Goal: Information Seeking & Learning: Get advice/opinions

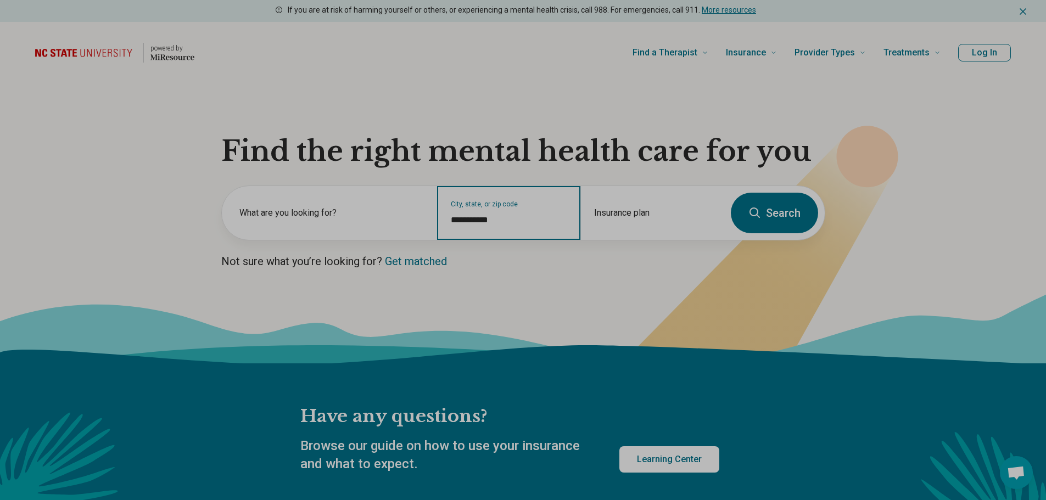
click at [485, 222] on input "**********" at bounding box center [509, 220] width 116 height 13
drag, startPoint x: 510, startPoint y: 225, endPoint x: 451, endPoint y: 222, distance: 59.3
click at [452, 224] on input "**********" at bounding box center [509, 220] width 116 height 13
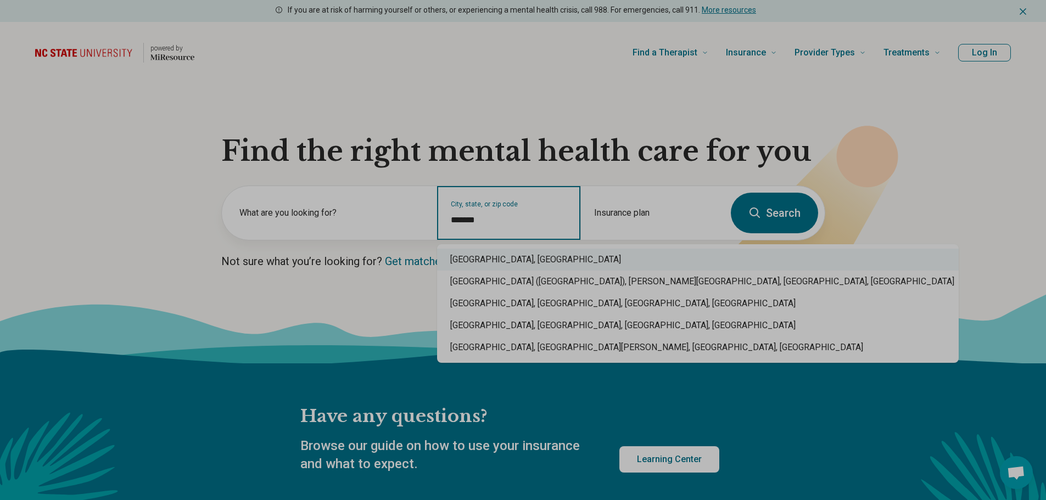
click at [481, 260] on div "[GEOGRAPHIC_DATA], [GEOGRAPHIC_DATA]" at bounding box center [697, 260] width 521 height 22
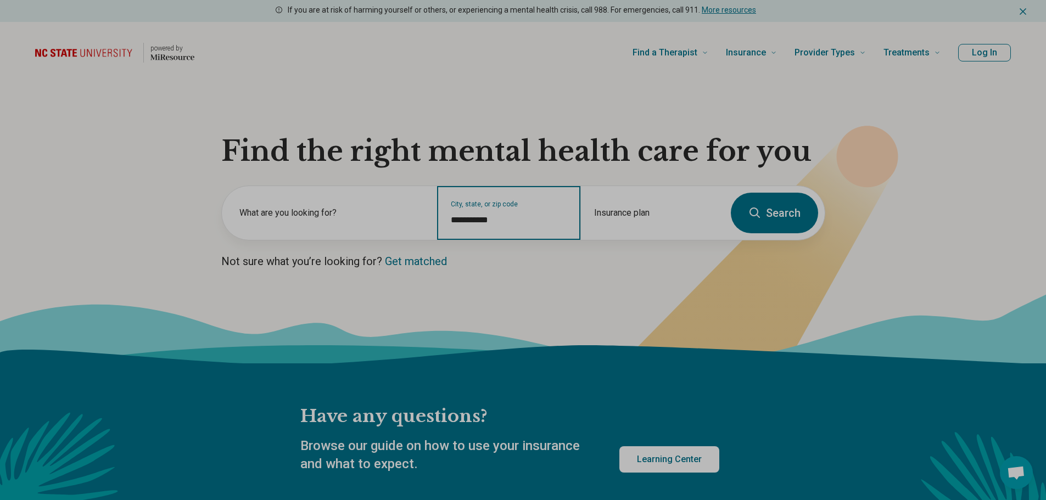
type input "**********"
click at [754, 213] on icon at bounding box center [754, 212] width 13 height 13
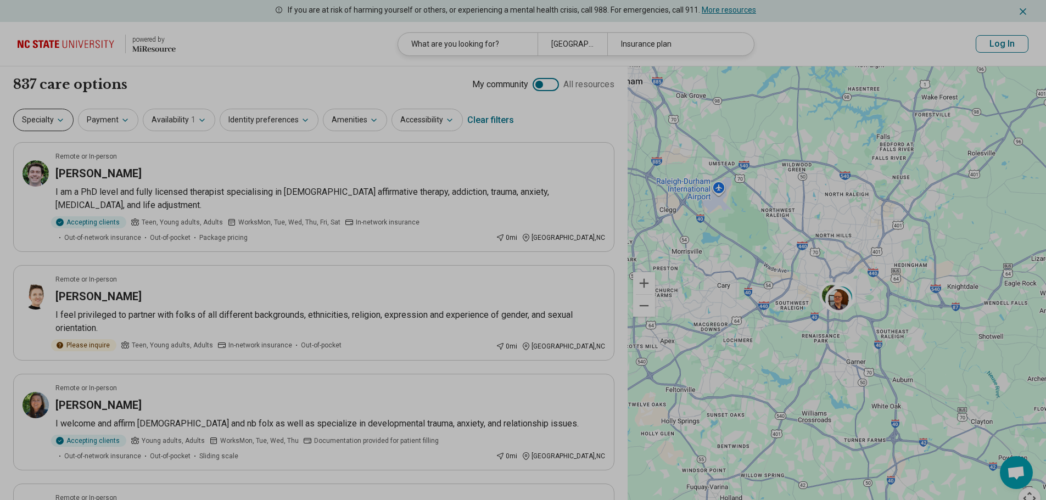
click at [47, 121] on button "Specialty" at bounding box center [43, 120] width 60 height 23
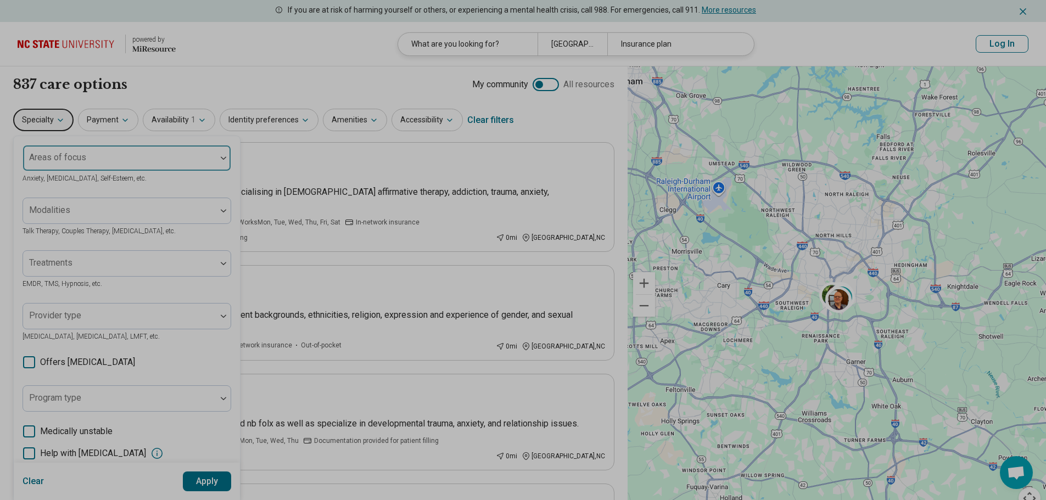
click at [122, 169] on div at bounding box center [119, 162] width 184 height 15
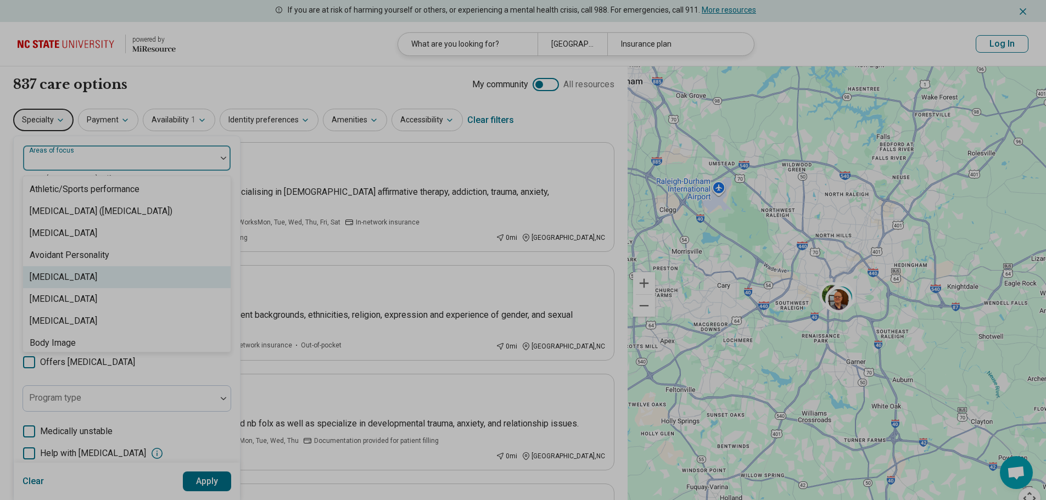
scroll to position [110, 0]
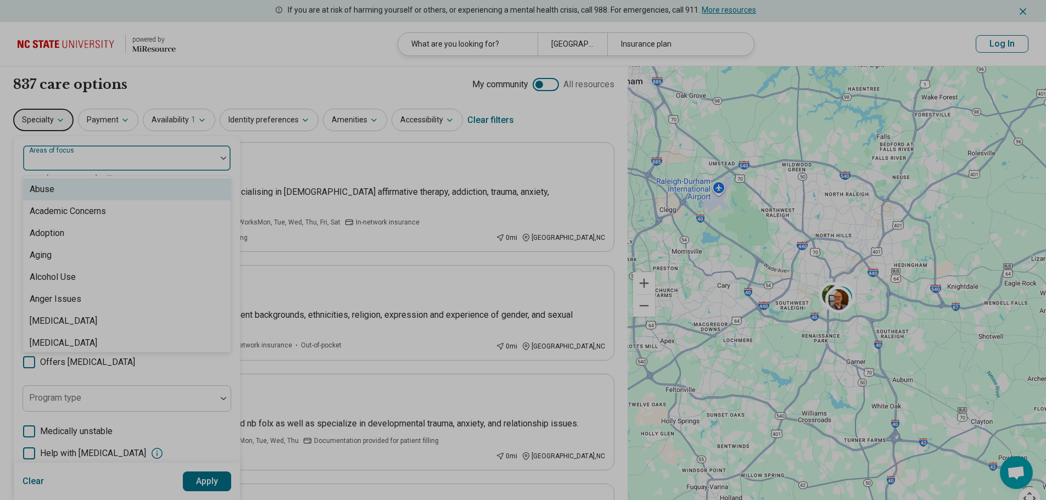
click at [107, 151] on div at bounding box center [119, 158] width 193 height 24
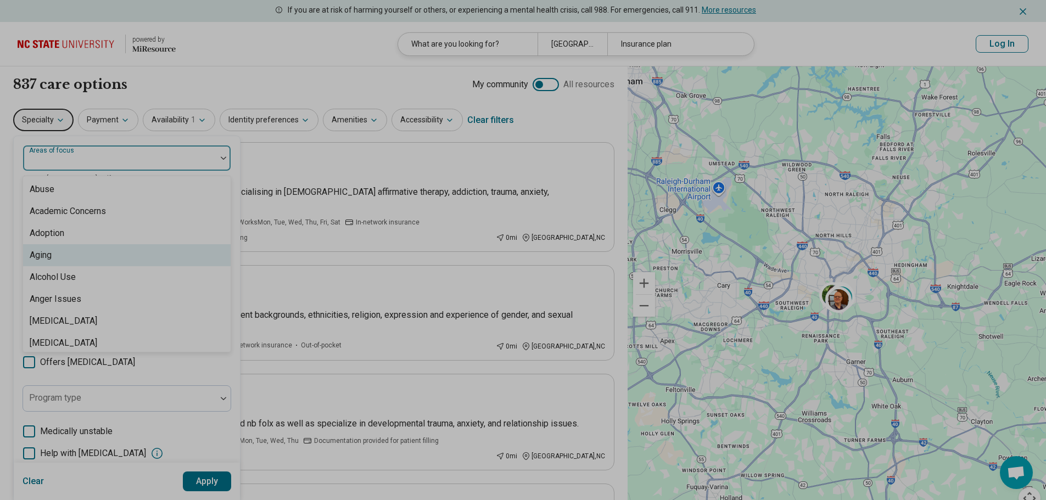
scroll to position [55, 0]
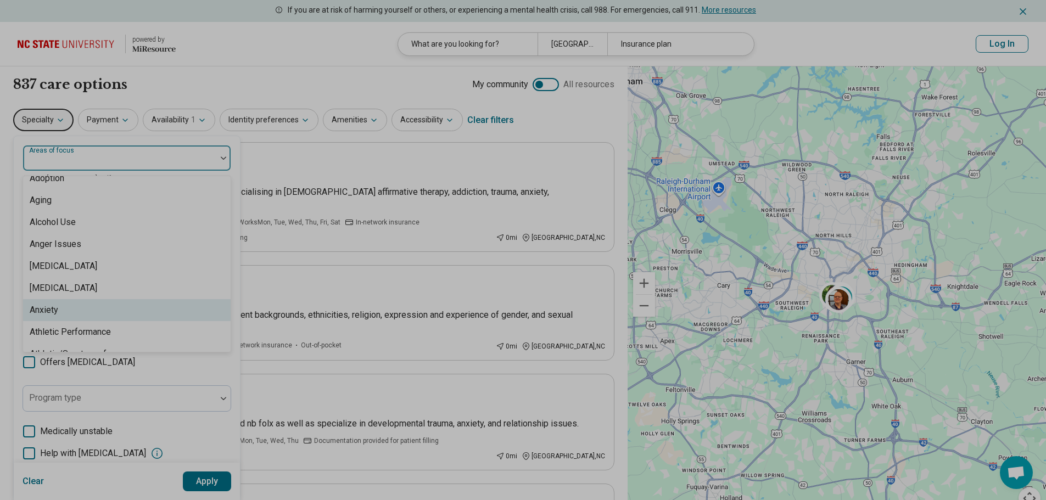
click at [80, 305] on div "Anxiety" at bounding box center [126, 310] width 207 height 22
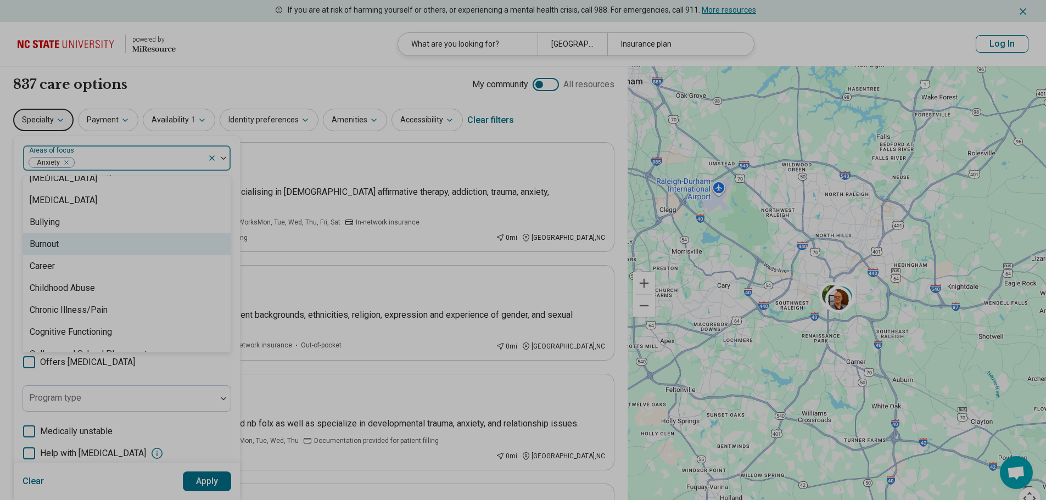
scroll to position [549, 0]
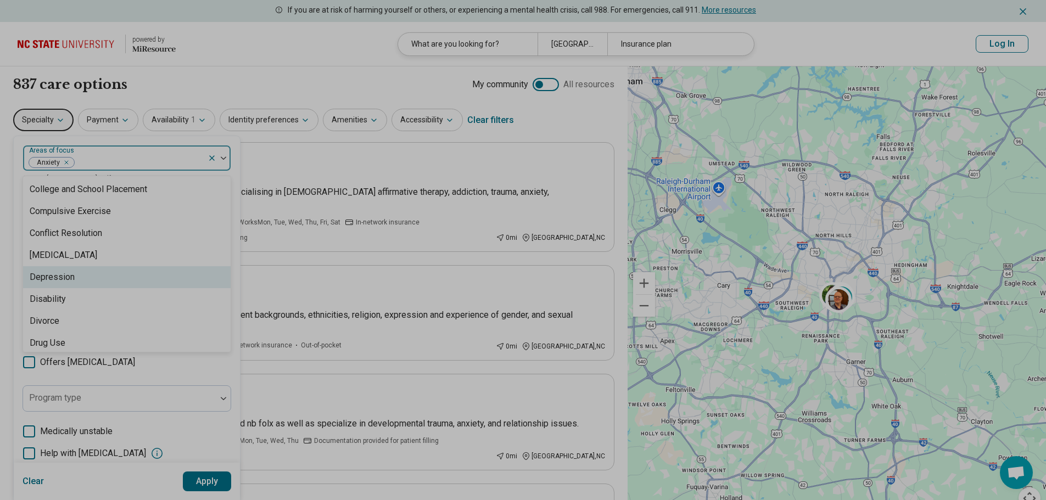
click at [92, 273] on div "Depression" at bounding box center [126, 277] width 207 height 22
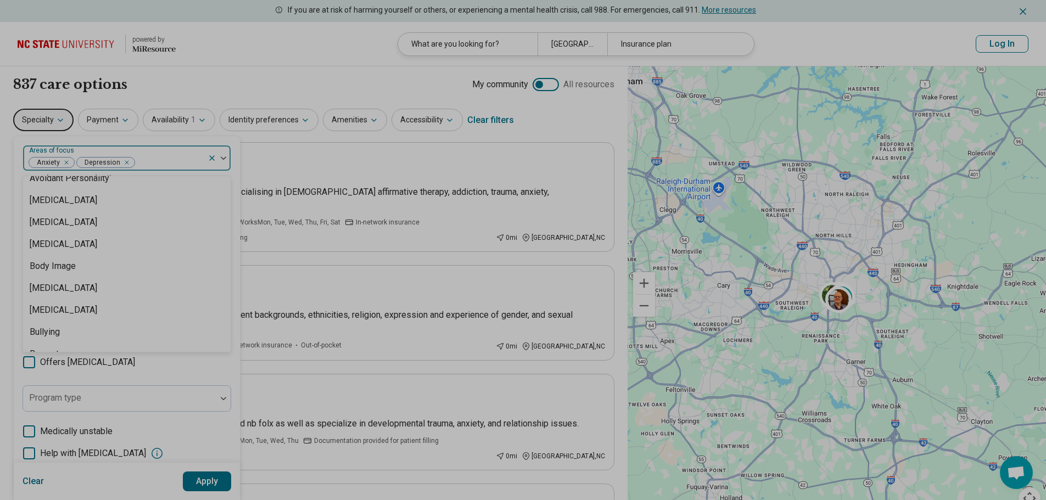
scroll to position [0, 0]
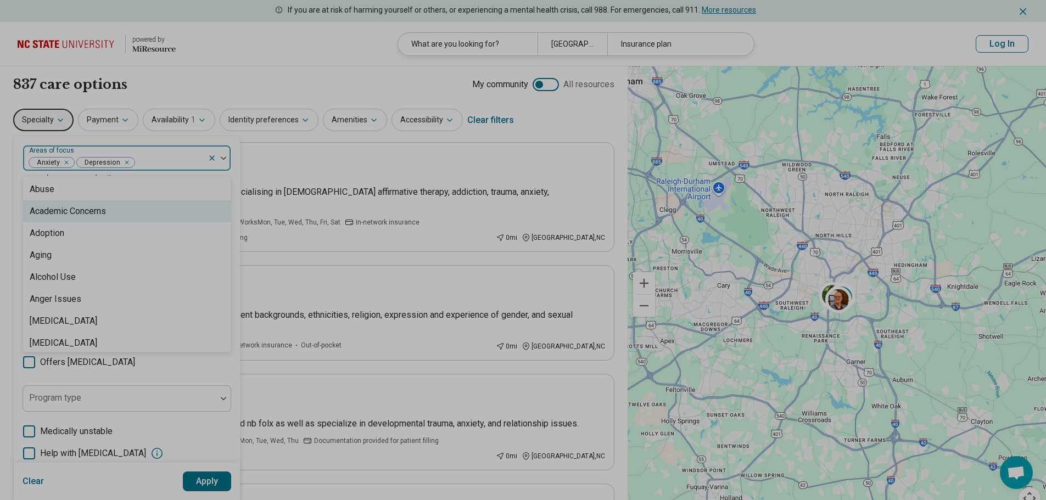
click at [127, 207] on div "Academic Concerns" at bounding box center [126, 211] width 207 height 22
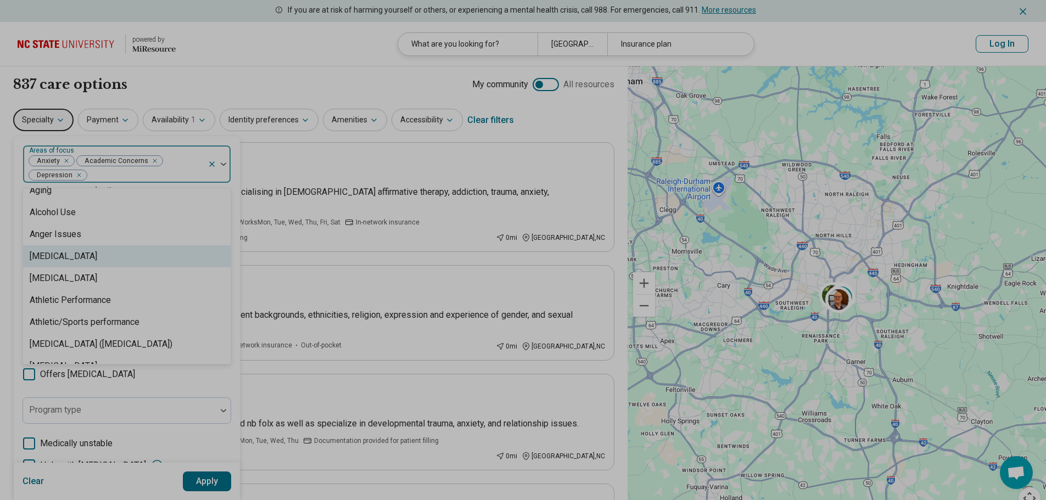
scroll to position [110, 0]
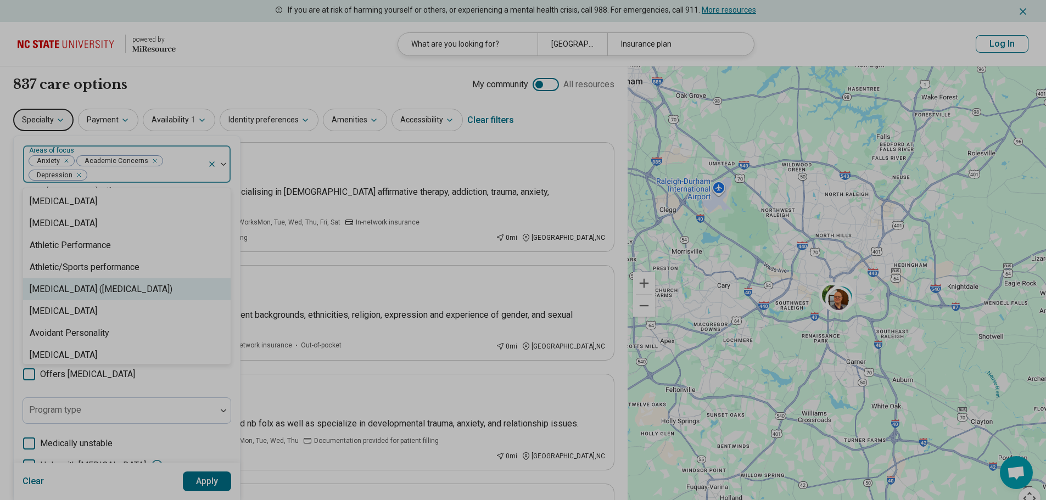
click at [117, 285] on div "[MEDICAL_DATA] ([MEDICAL_DATA])" at bounding box center [101, 289] width 143 height 13
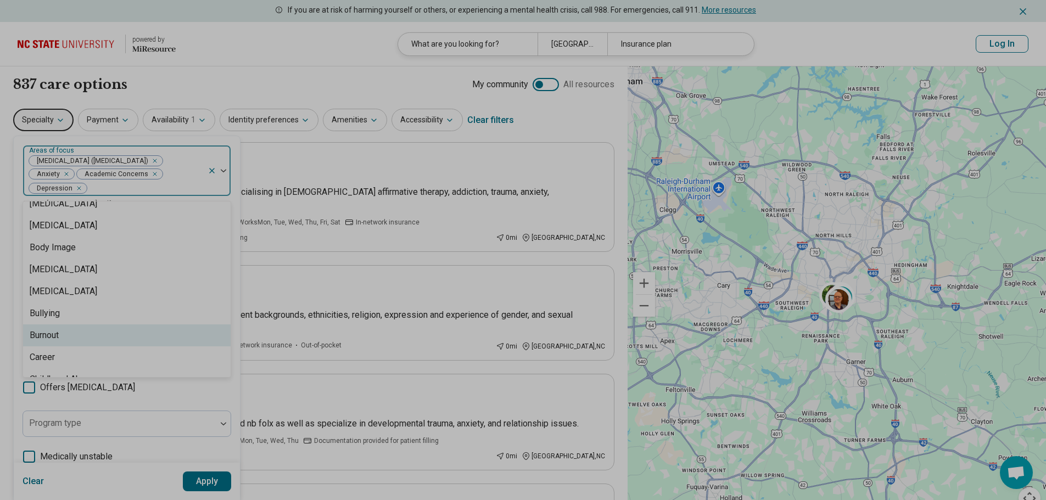
scroll to position [329, 0]
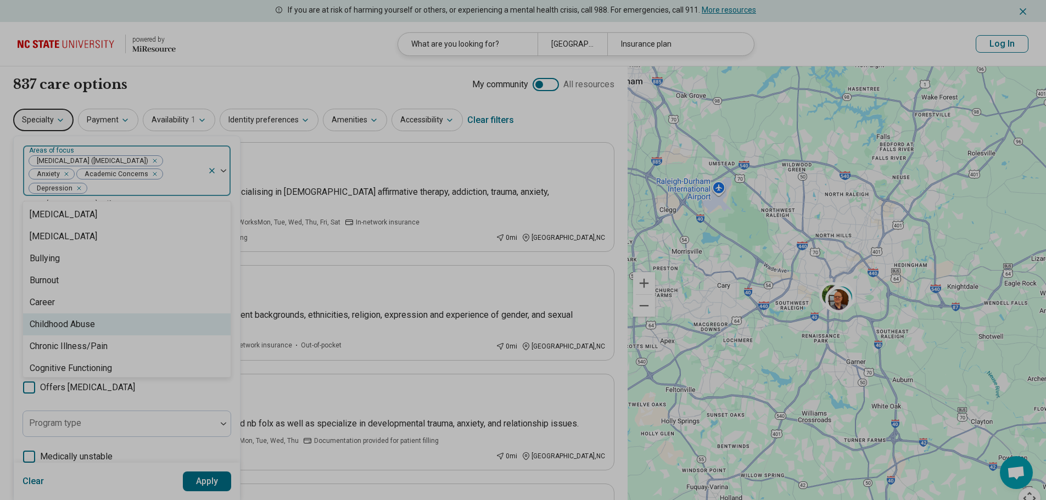
click at [144, 319] on div "Childhood Abuse" at bounding box center [126, 324] width 207 height 22
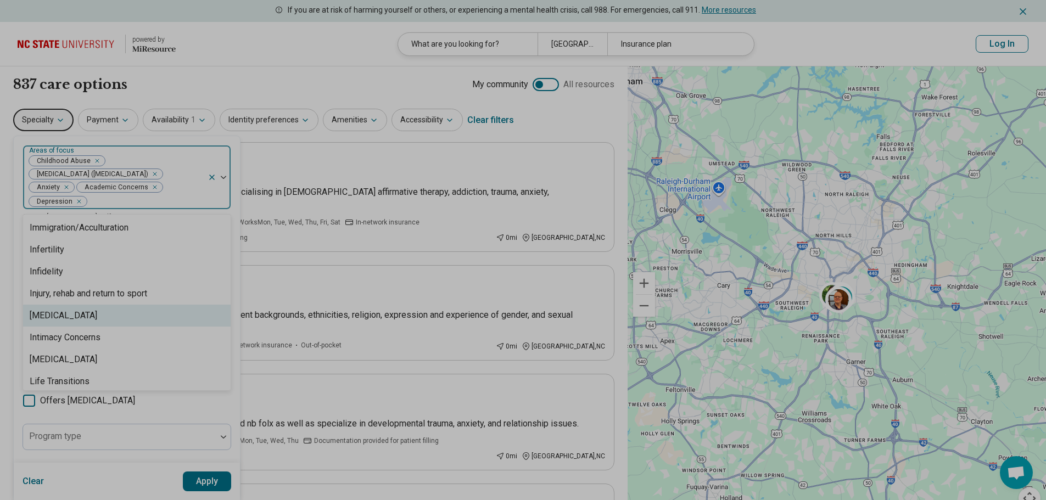
scroll to position [933, 0]
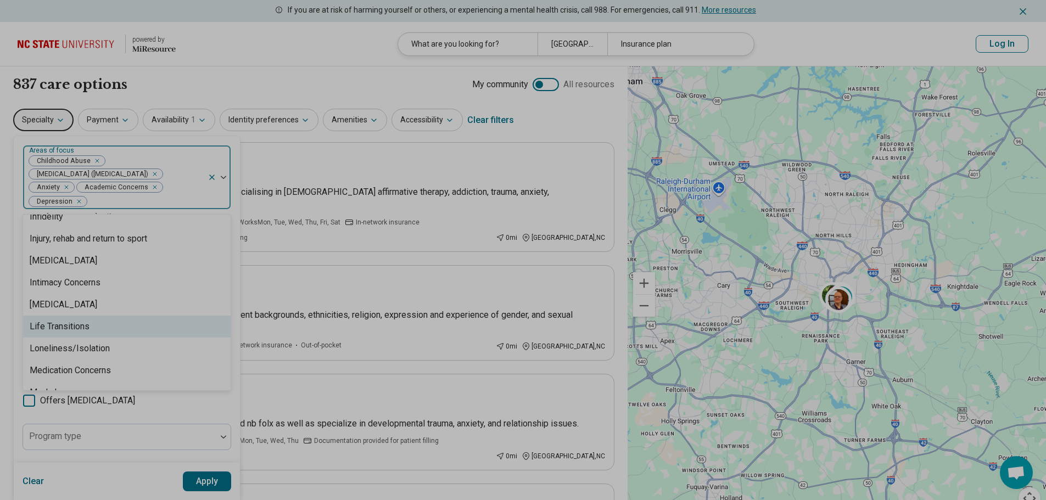
click at [154, 324] on div "Life Transitions" at bounding box center [126, 327] width 207 height 22
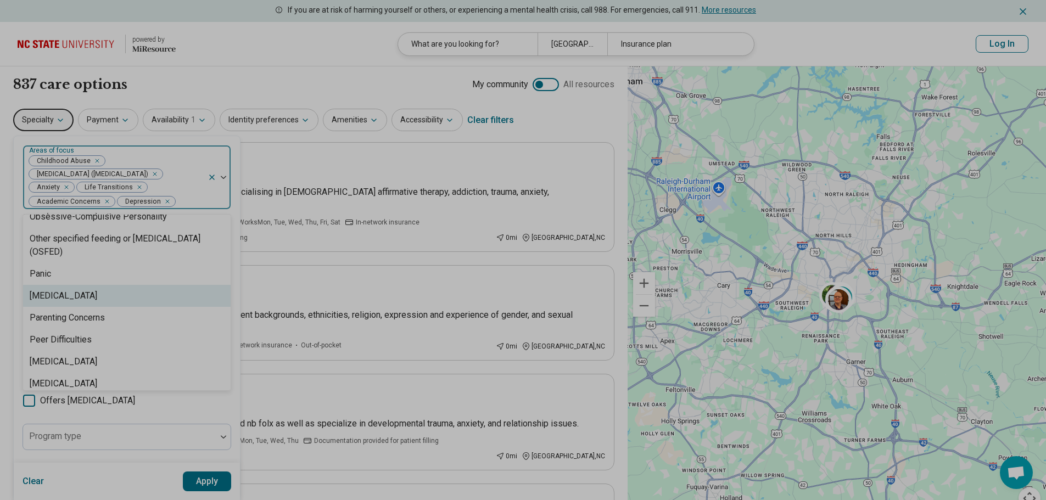
scroll to position [1208, 0]
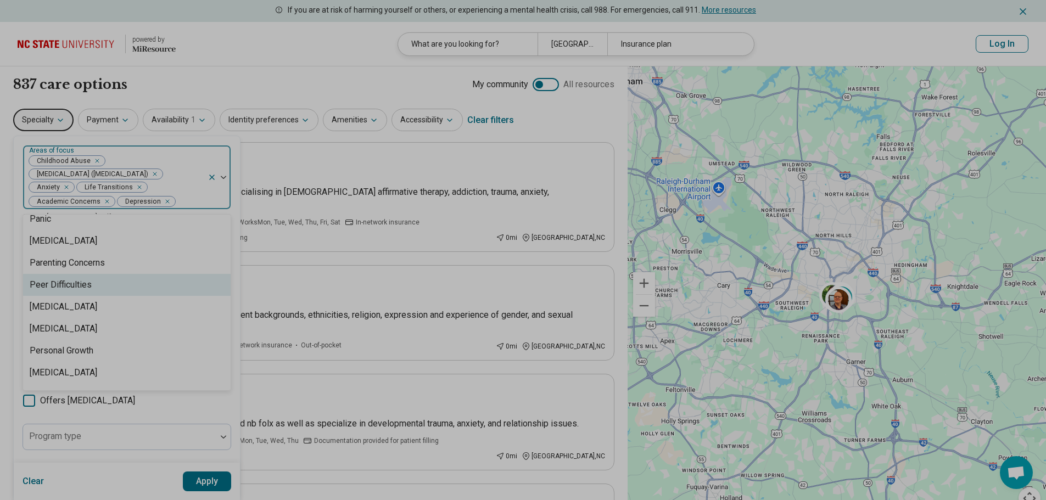
click at [153, 287] on div "Peer Difficulties" at bounding box center [126, 285] width 207 height 22
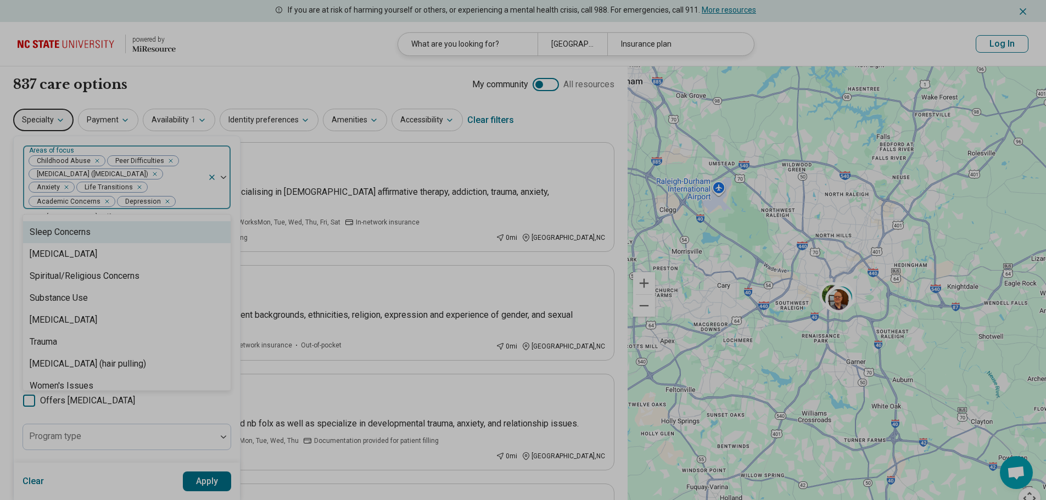
scroll to position [1897, 0]
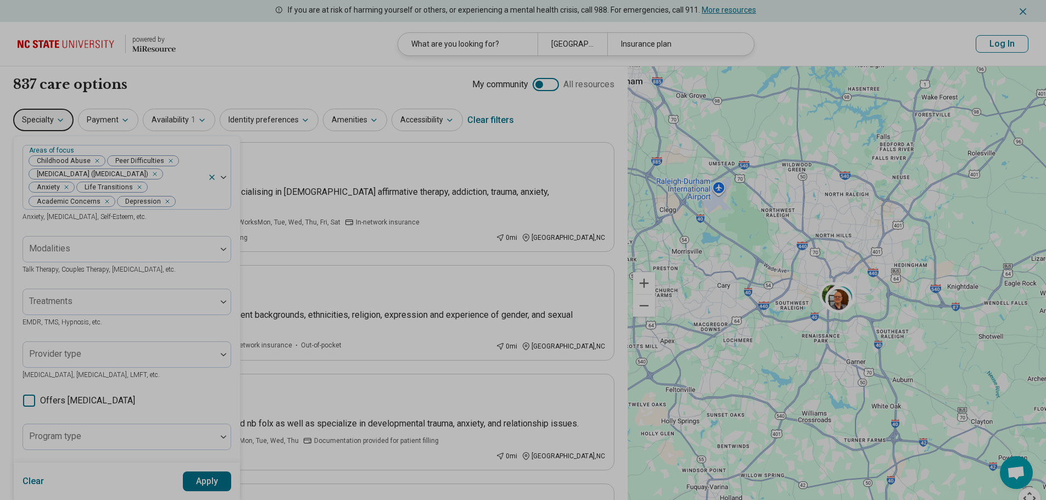
click at [209, 476] on button "Apply" at bounding box center [207, 482] width 49 height 20
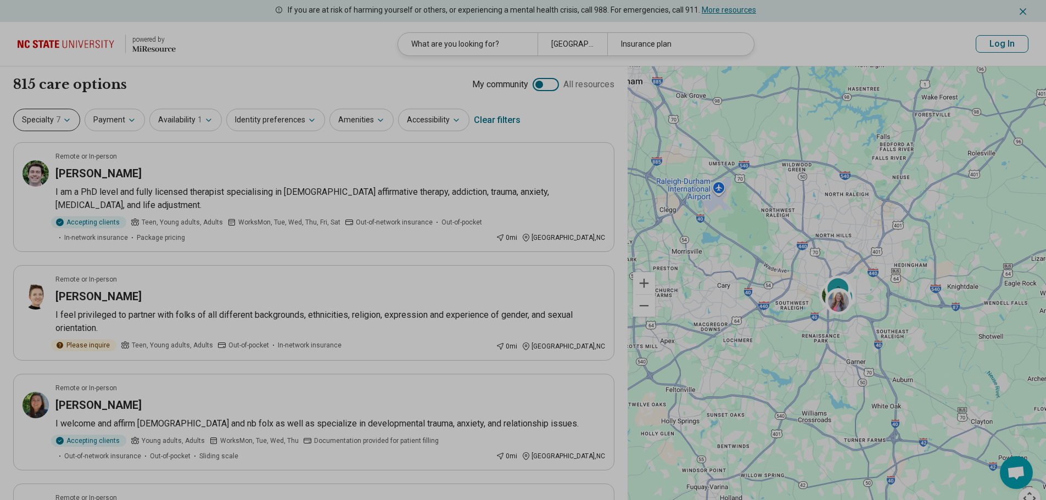
click at [50, 120] on button "Specialty 7" at bounding box center [46, 120] width 67 height 23
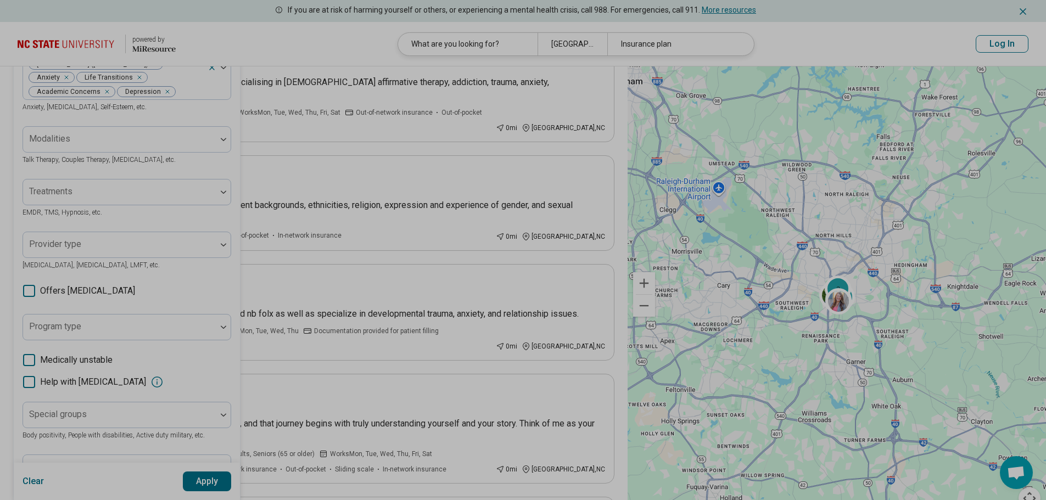
scroll to position [55, 0]
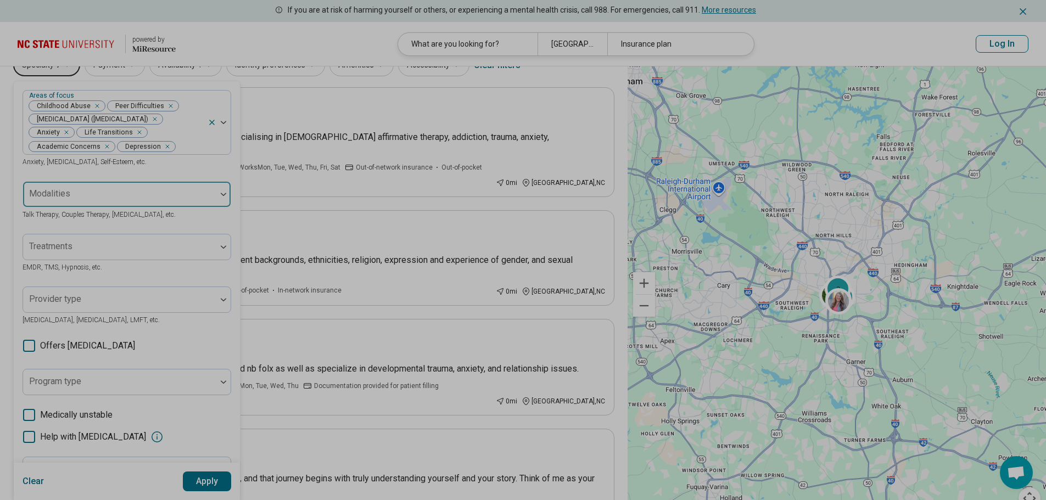
click at [136, 185] on div at bounding box center [119, 194] width 193 height 24
click at [167, 172] on div "Areas of focus Childhood Abuse Peer Difficulties [MEDICAL_DATA] ([MEDICAL_DATA]…" at bounding box center [127, 313] width 209 height 446
click at [159, 195] on div at bounding box center [119, 198] width 184 height 15
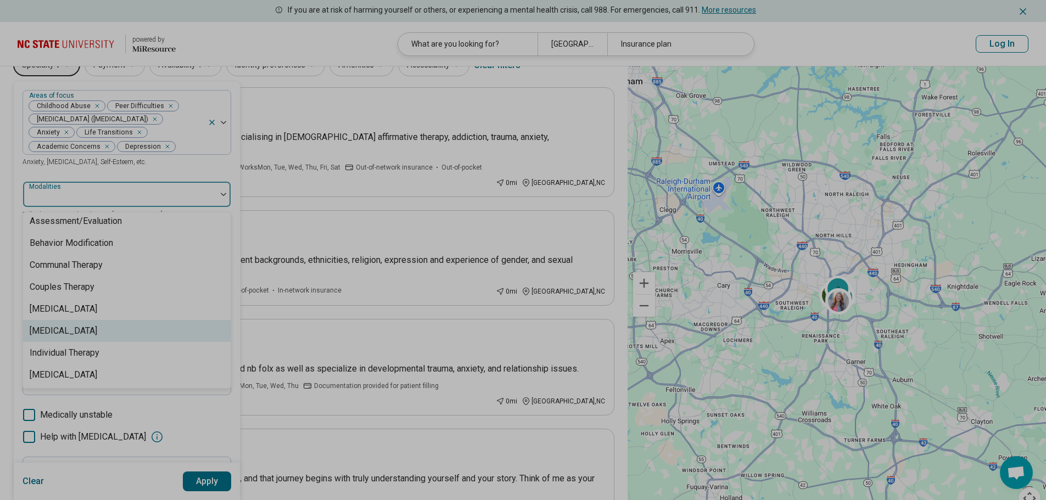
scroll to position [0, 0]
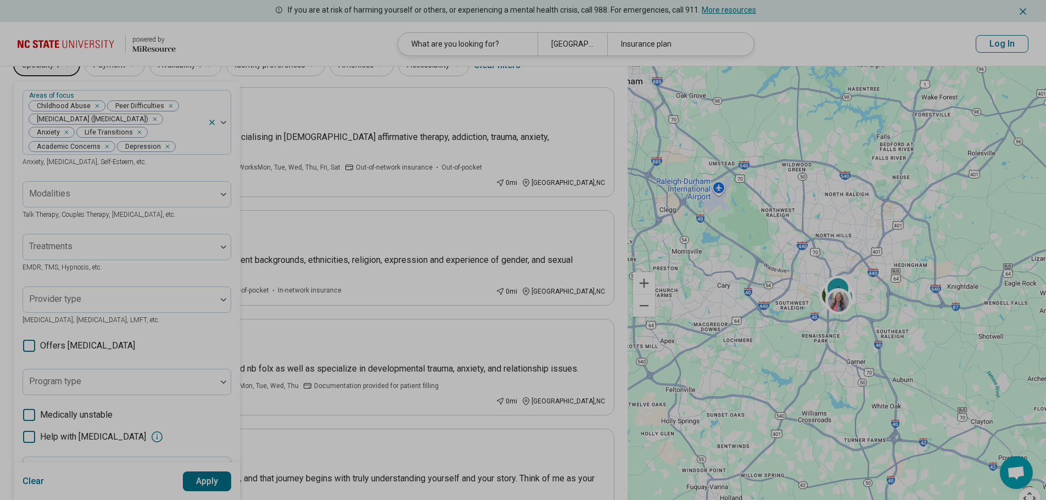
click at [151, 172] on div "Areas of focus Childhood Abuse Peer Difficulties [MEDICAL_DATA] ([MEDICAL_DATA]…" at bounding box center [127, 313] width 209 height 446
click at [120, 257] on div at bounding box center [119, 251] width 184 height 15
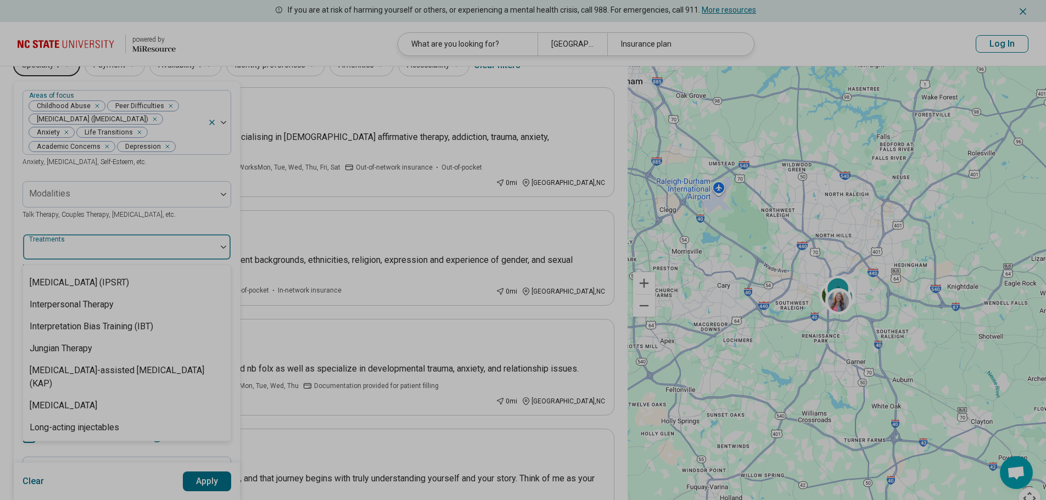
scroll to position [1151, 0]
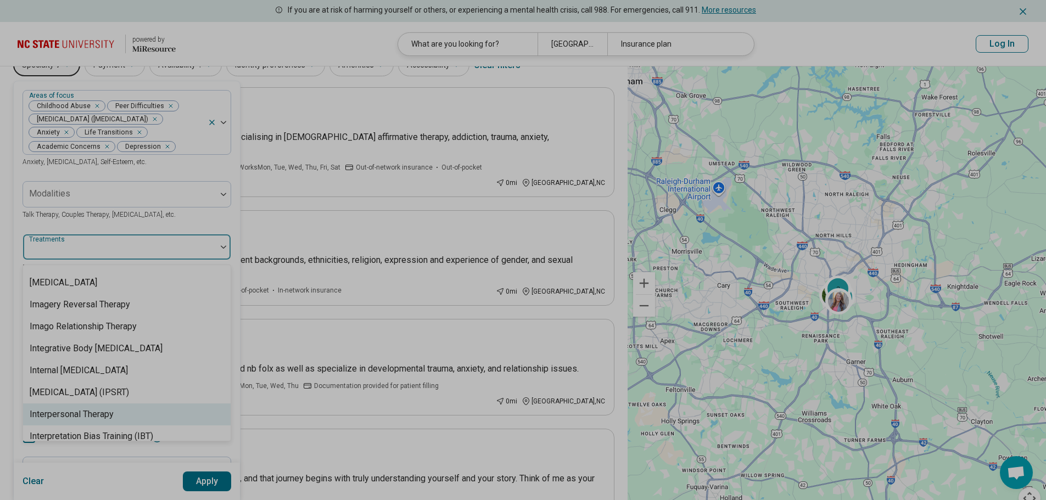
click at [111, 421] on div "Interpersonal Therapy" at bounding box center [72, 414] width 84 height 13
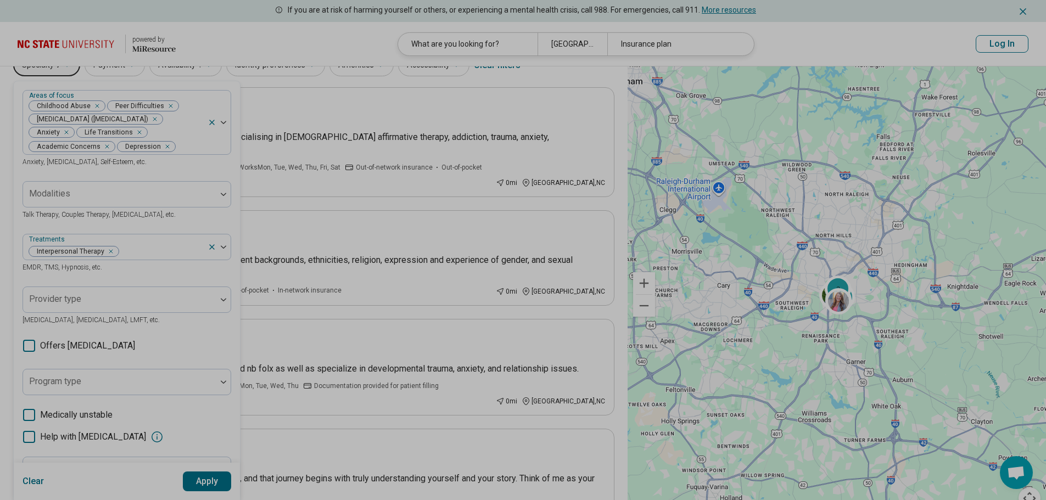
click at [212, 216] on div "Modalities Talk Therapy, Couples Therapy, [MEDICAL_DATA], etc." at bounding box center [127, 201] width 209 height 40
click at [139, 373] on div at bounding box center [119, 382] width 193 height 24
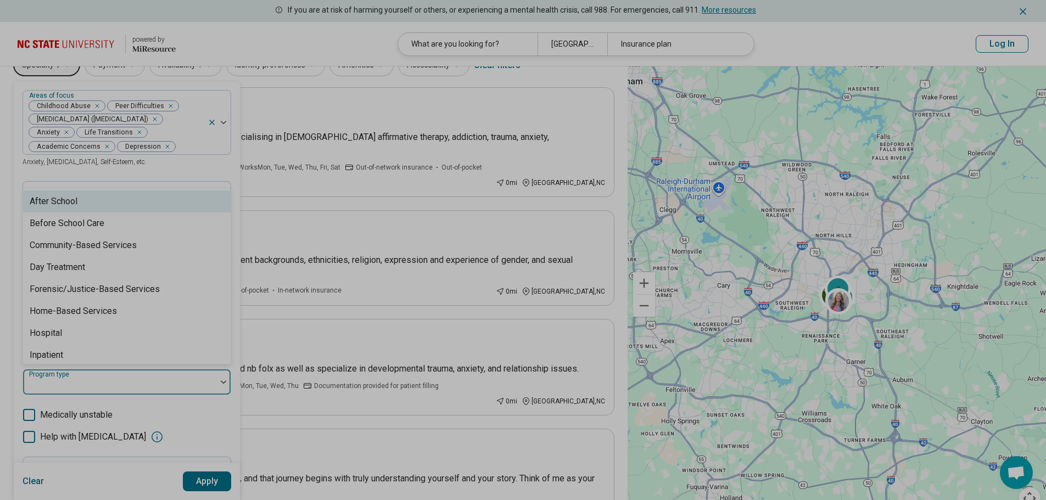
click at [176, 399] on div "Areas of focus Childhood Abuse Peer Difficulties [MEDICAL_DATA] ([MEDICAL_DATA]…" at bounding box center [127, 313] width 209 height 446
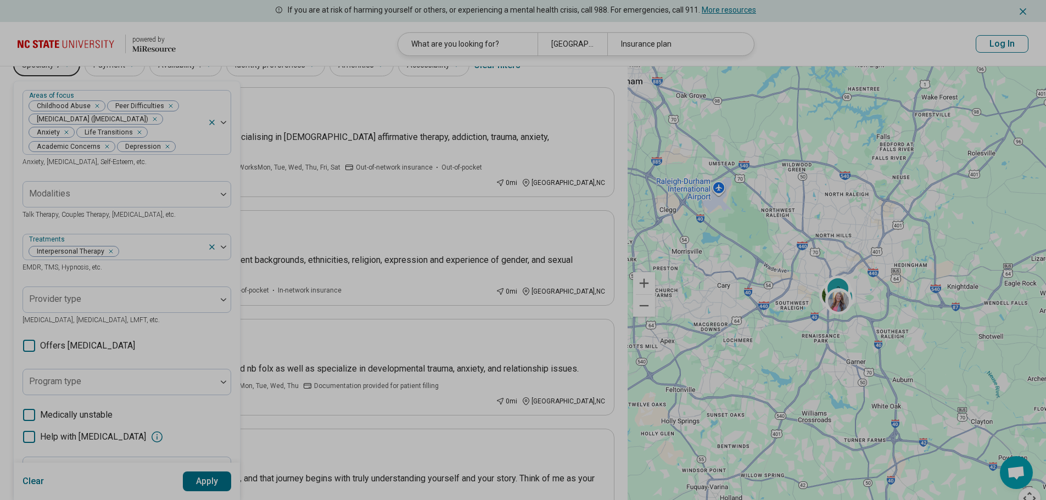
scroll to position [165, 0]
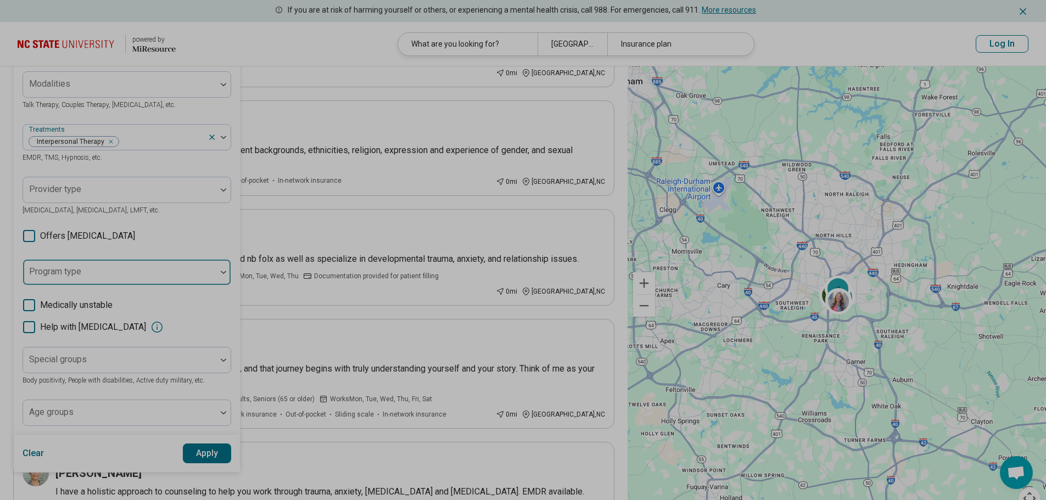
click at [141, 279] on div at bounding box center [119, 276] width 184 height 15
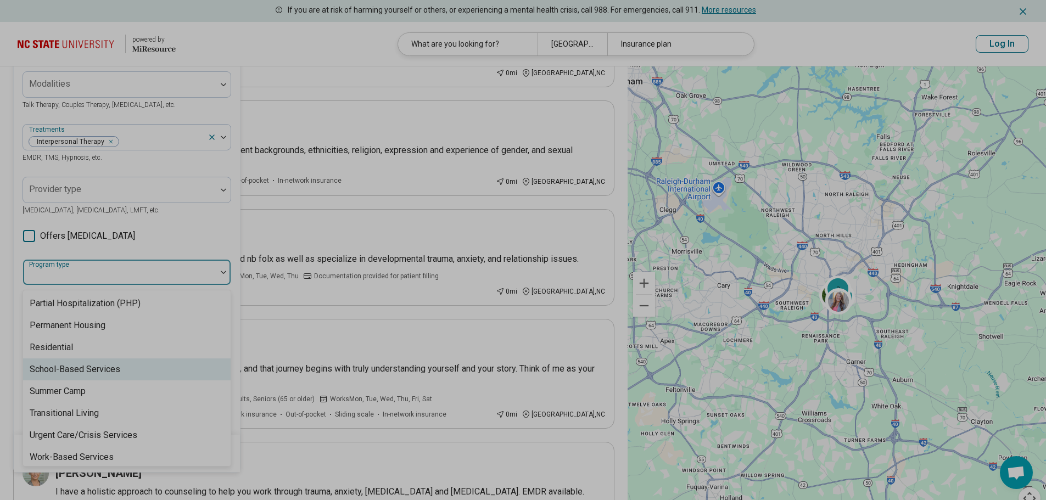
scroll to position [224, 0]
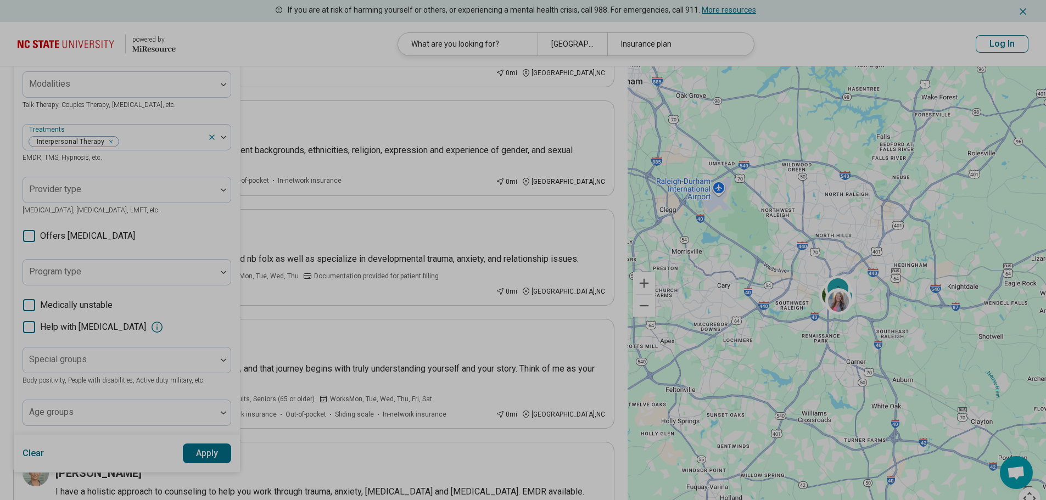
click at [187, 239] on div "Areas of focus Childhood Abuse Peer Difficulties [MEDICAL_DATA] ([MEDICAL_DATA]…" at bounding box center [127, 203] width 209 height 446
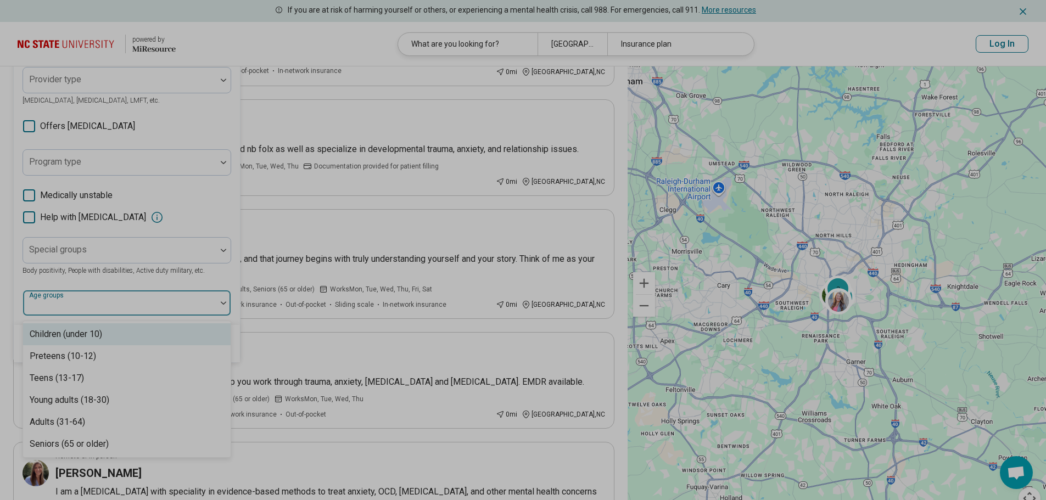
click at [171, 300] on div at bounding box center [119, 307] width 184 height 15
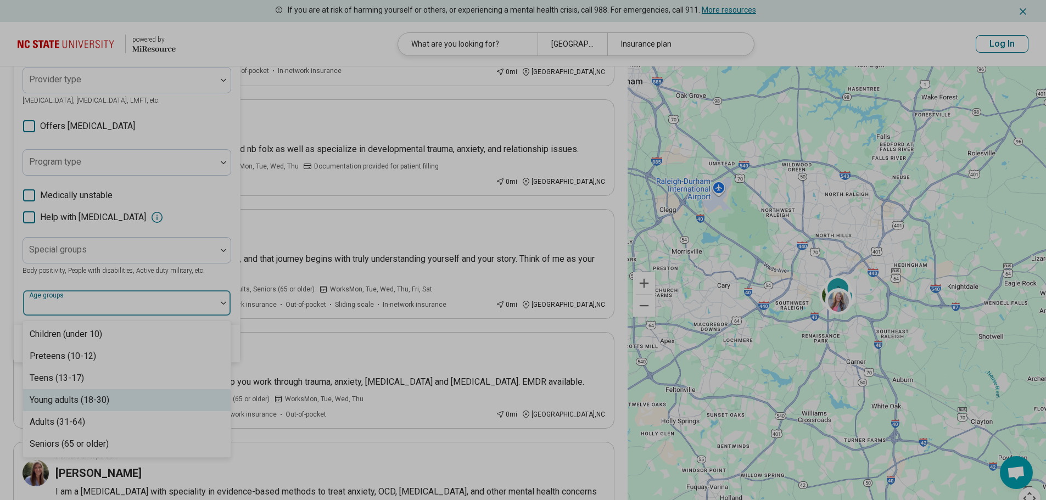
click at [125, 393] on div "Young adults (18-30)" at bounding box center [126, 400] width 207 height 22
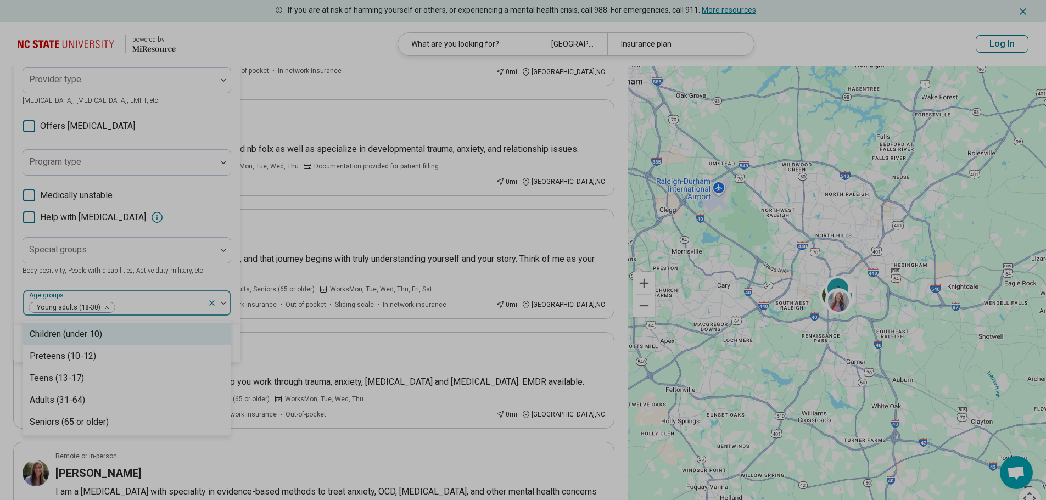
click at [203, 277] on div "Areas of focus Childhood Abuse Peer Difficulties [MEDICAL_DATA] ([MEDICAL_DATA]…" at bounding box center [127, 93] width 209 height 446
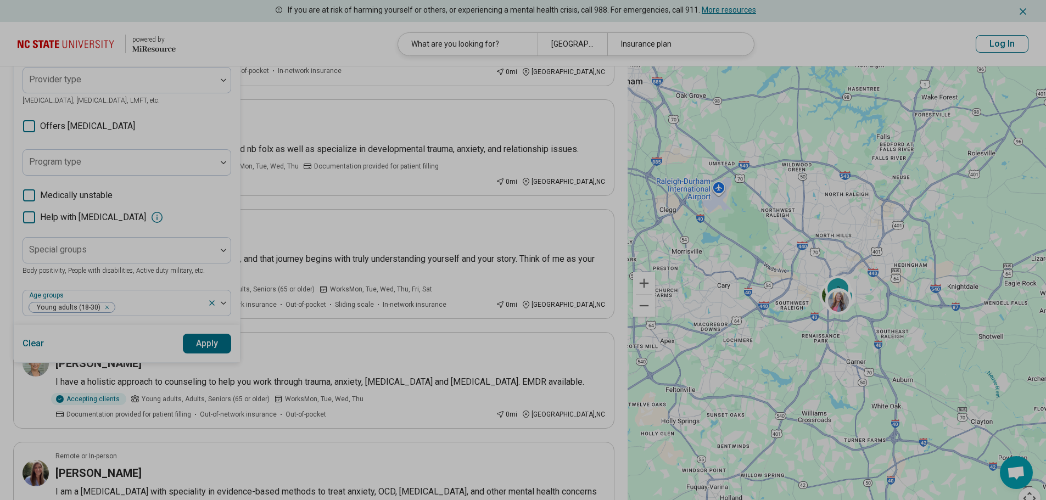
scroll to position [165, 0]
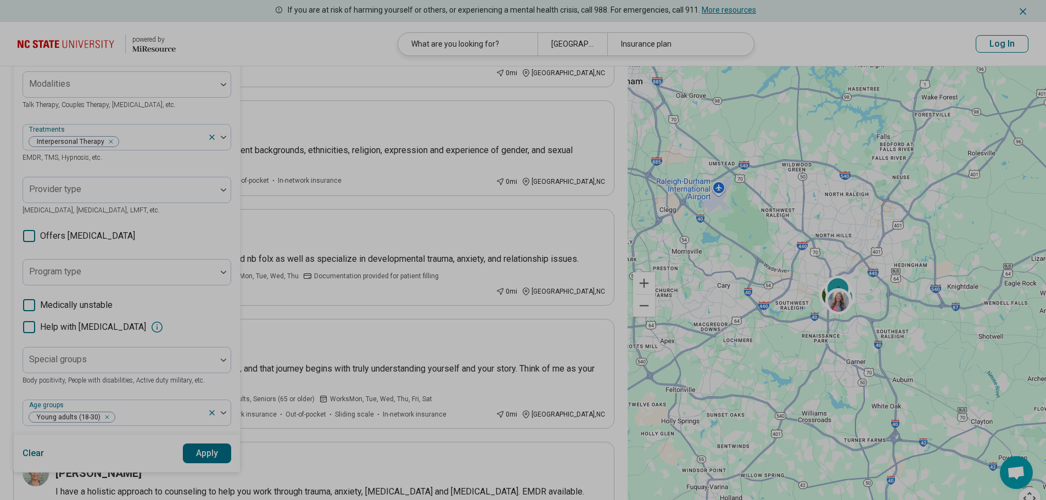
click at [203, 449] on button "Apply" at bounding box center [207, 454] width 49 height 20
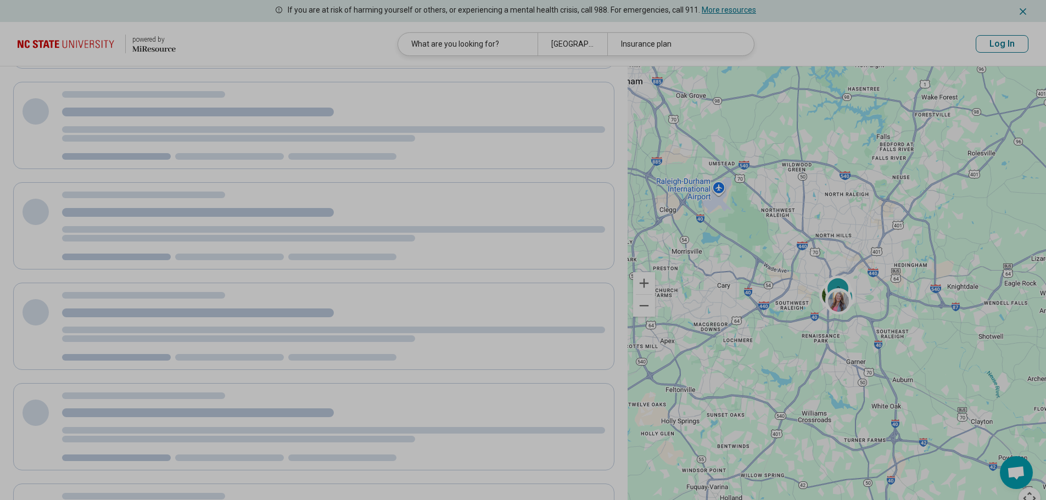
scroll to position [0, 0]
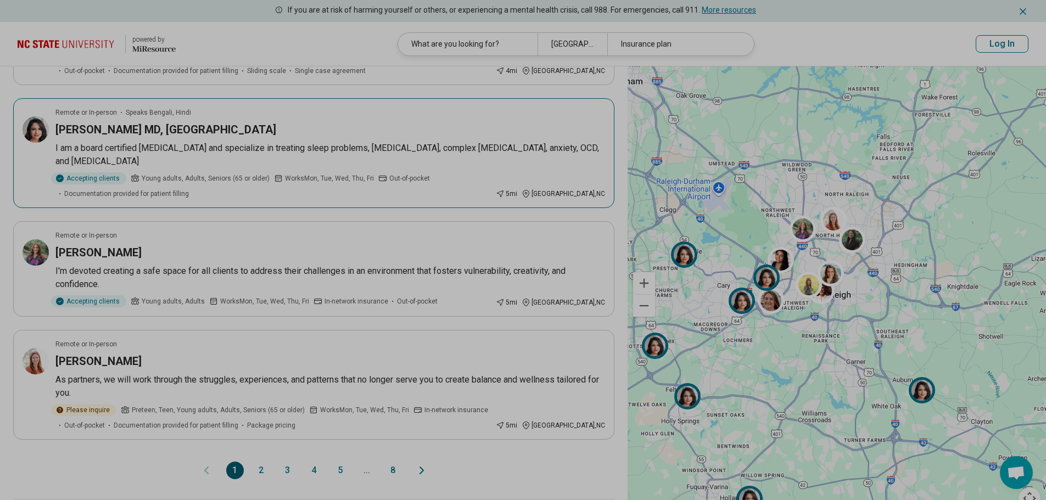
scroll to position [988, 0]
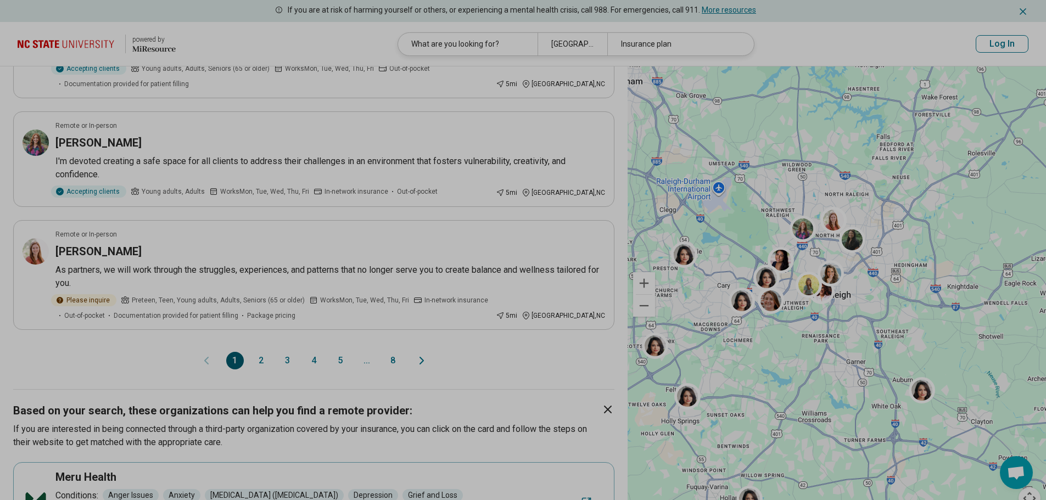
click at [260, 352] on button "2" at bounding box center [262, 361] width 18 height 18
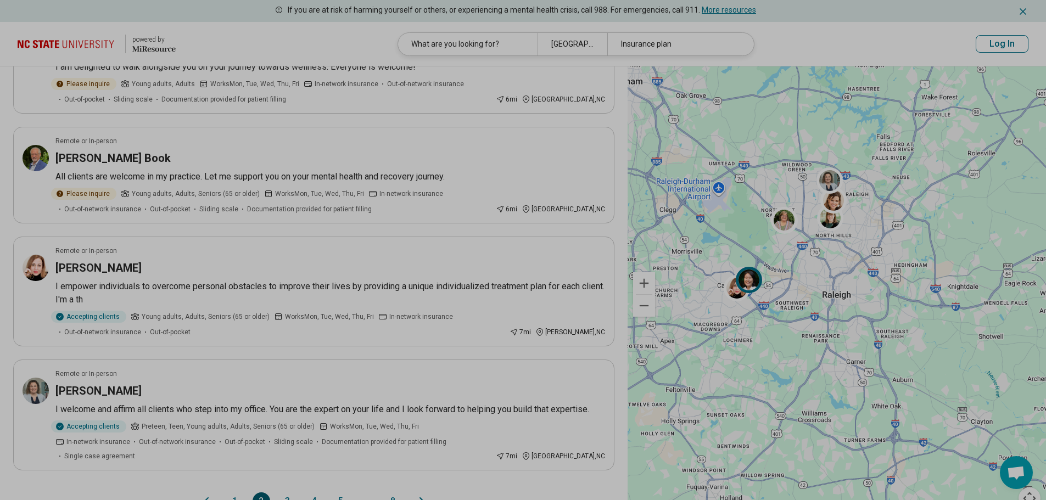
scroll to position [878, 0]
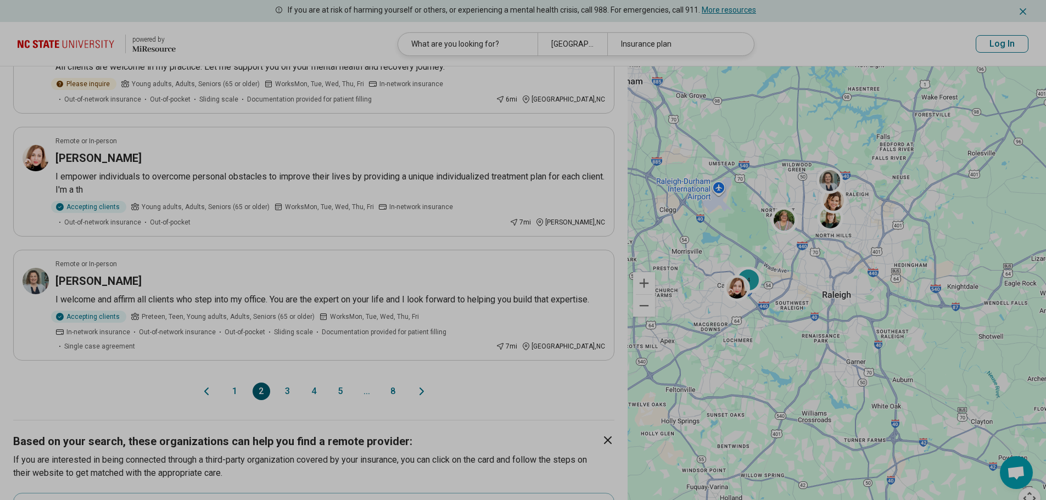
click at [285, 383] on button "3" at bounding box center [288, 392] width 18 height 18
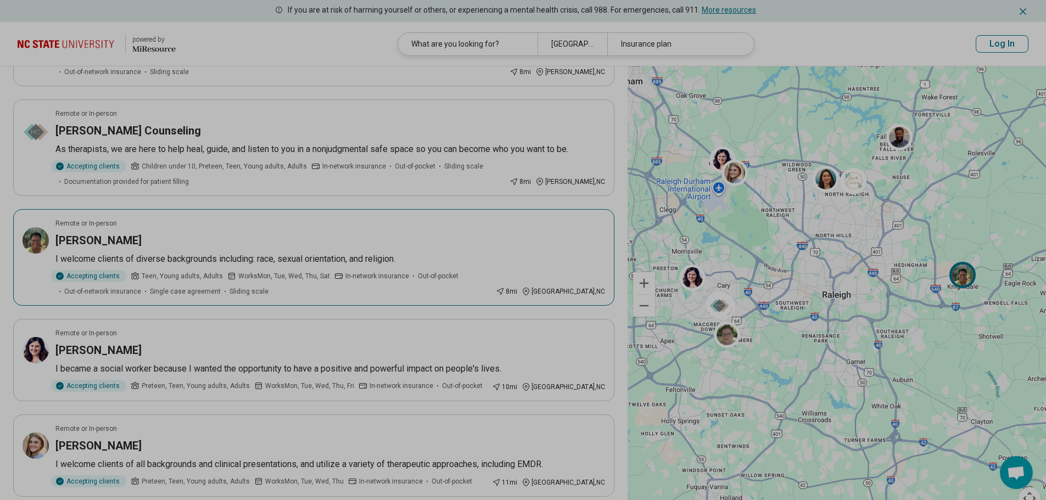
scroll to position [769, 0]
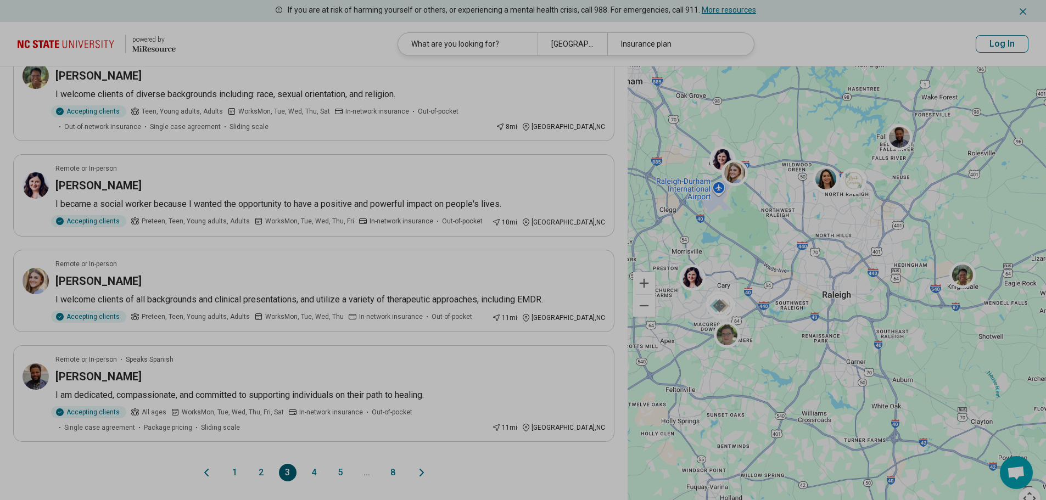
click at [313, 464] on button "4" at bounding box center [314, 473] width 18 height 18
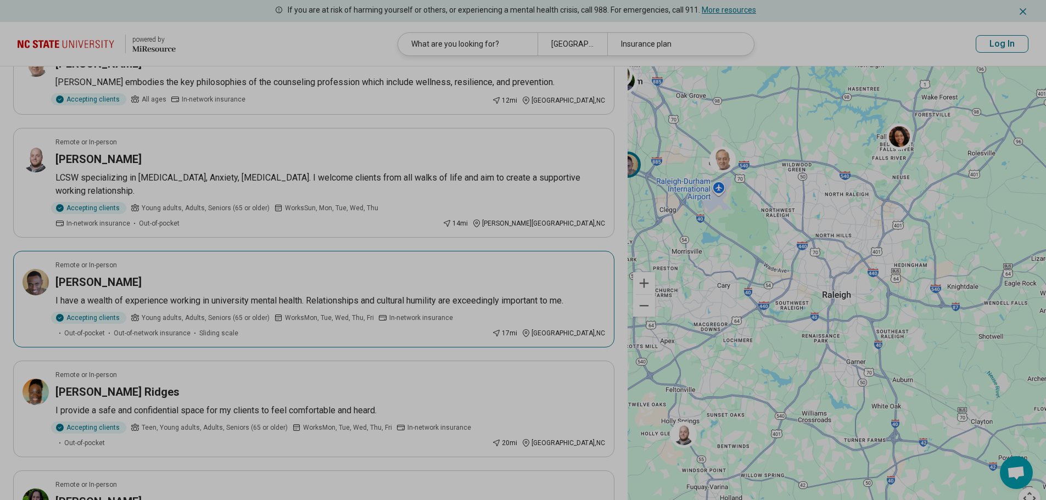
scroll to position [274, 0]
